Goal: Task Accomplishment & Management: Manage account settings

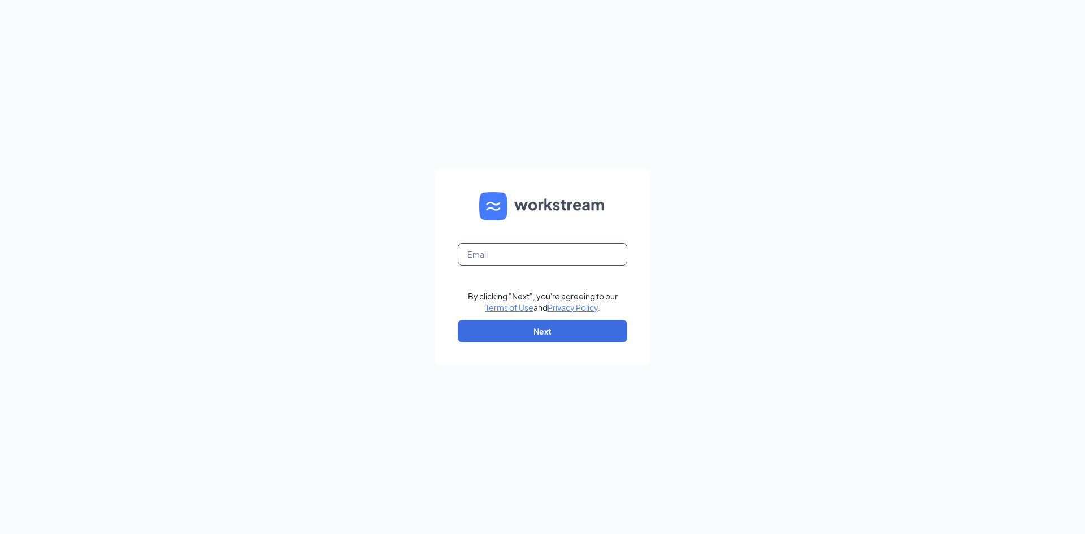
click at [534, 264] on input "text" at bounding box center [542, 254] width 169 height 23
type input "jj1160in@gmail.com"
click at [526, 328] on button "Next" at bounding box center [542, 331] width 169 height 23
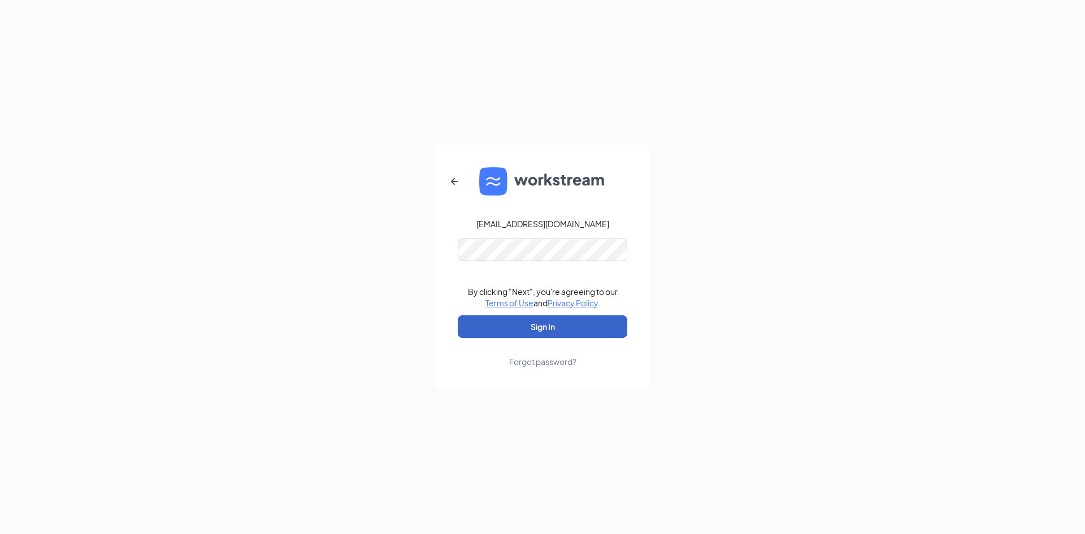
click at [507, 328] on button "Sign In" at bounding box center [542, 326] width 169 height 23
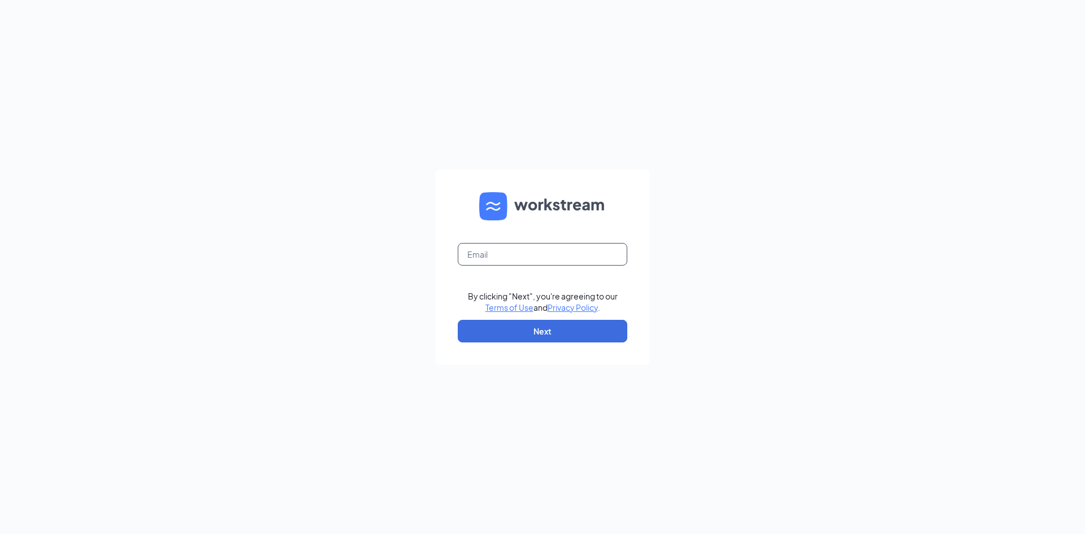
click at [482, 259] on input "text" at bounding box center [542, 254] width 169 height 23
type input "jj1160in@gmail.com"
click at [554, 329] on button "Next" at bounding box center [542, 331] width 169 height 23
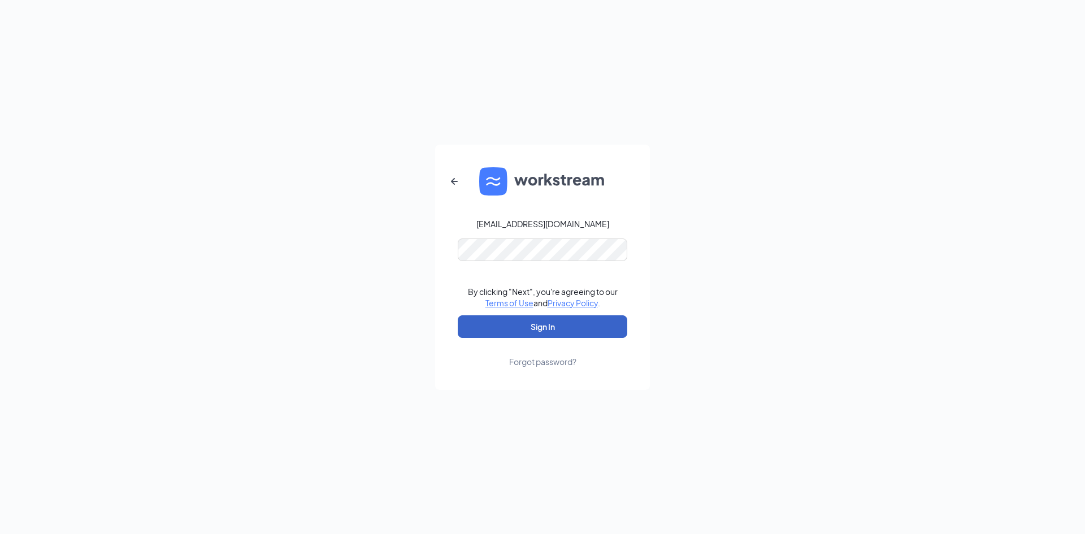
click at [531, 325] on button "Sign In" at bounding box center [542, 326] width 169 height 23
